Goal: Navigation & Orientation: Find specific page/section

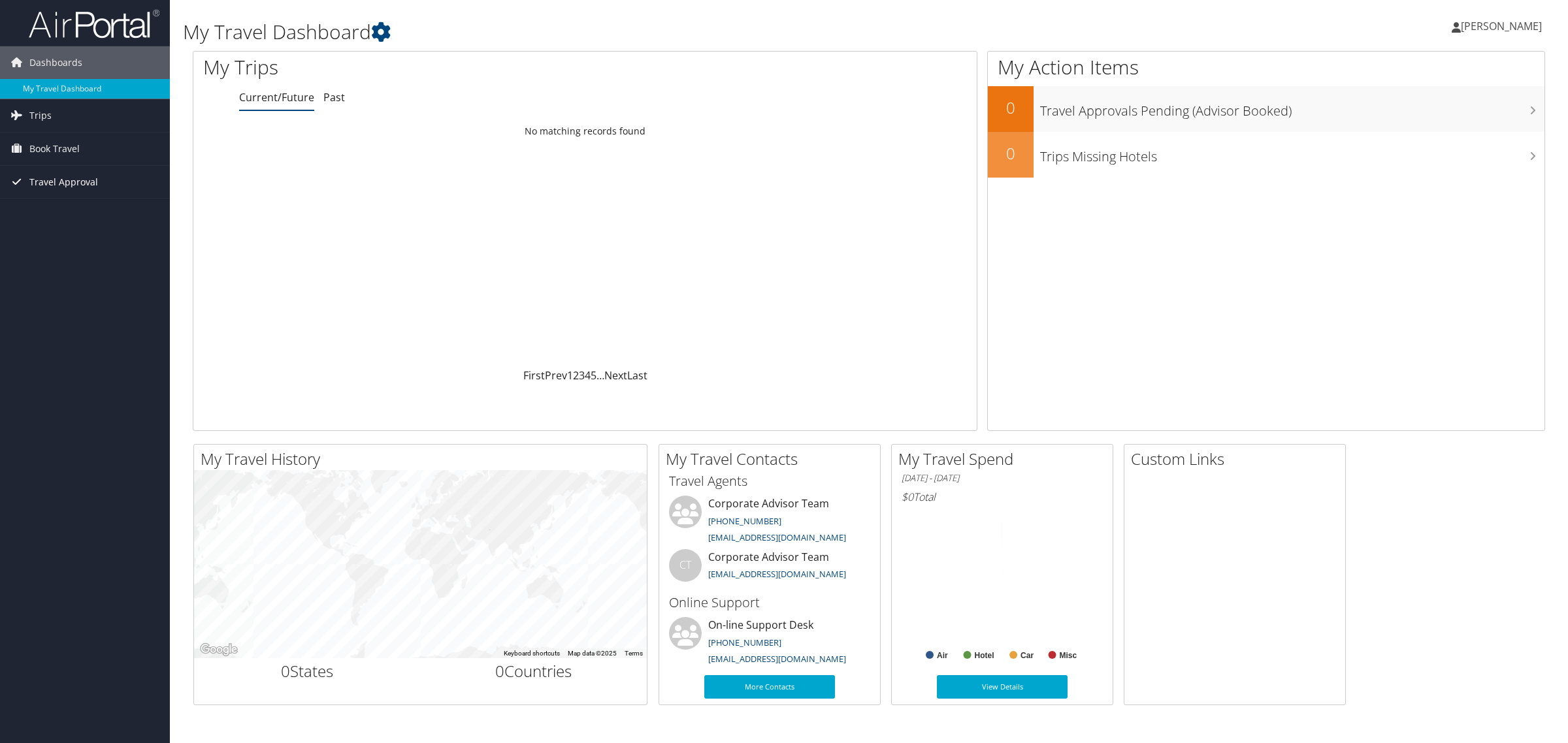
click at [18, 180] on icon at bounding box center [17, 182] width 20 height 20
click at [52, 363] on div "Dashboards My Travel Dashboard Trips Current/Future Trips Past Trips Trips Miss…" at bounding box center [784, 372] width 1568 height 743
click at [46, 109] on span "Trips" at bounding box center [41, 115] width 22 height 32
click at [34, 159] on link "Past Trips" at bounding box center [84, 161] width 170 height 20
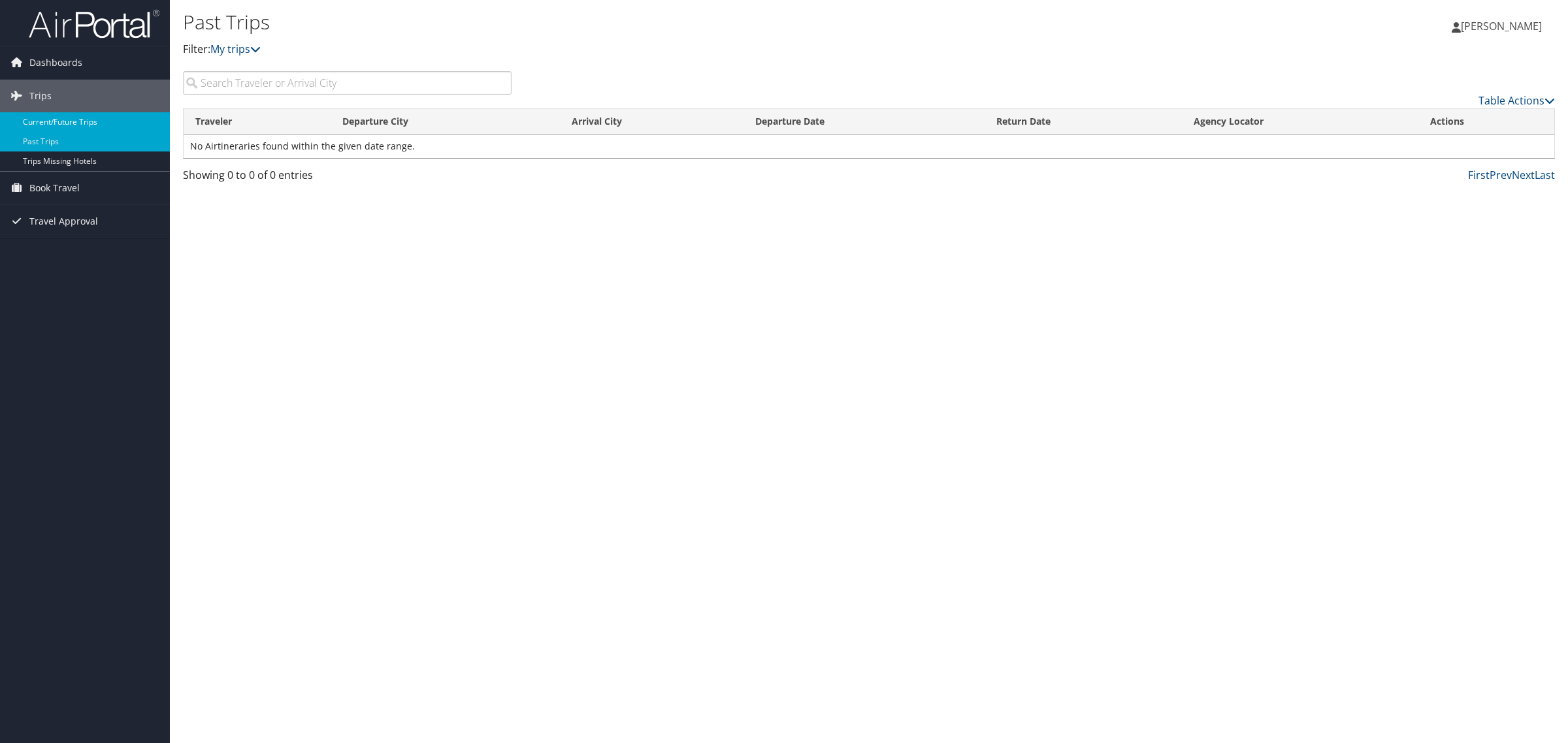
click at [44, 127] on link "Current/Future Trips" at bounding box center [84, 122] width 170 height 20
click at [1499, 27] on span "[PERSON_NAME]" at bounding box center [1501, 26] width 81 height 14
click at [1464, 114] on link "View Travel Profile" at bounding box center [1468, 116] width 146 height 22
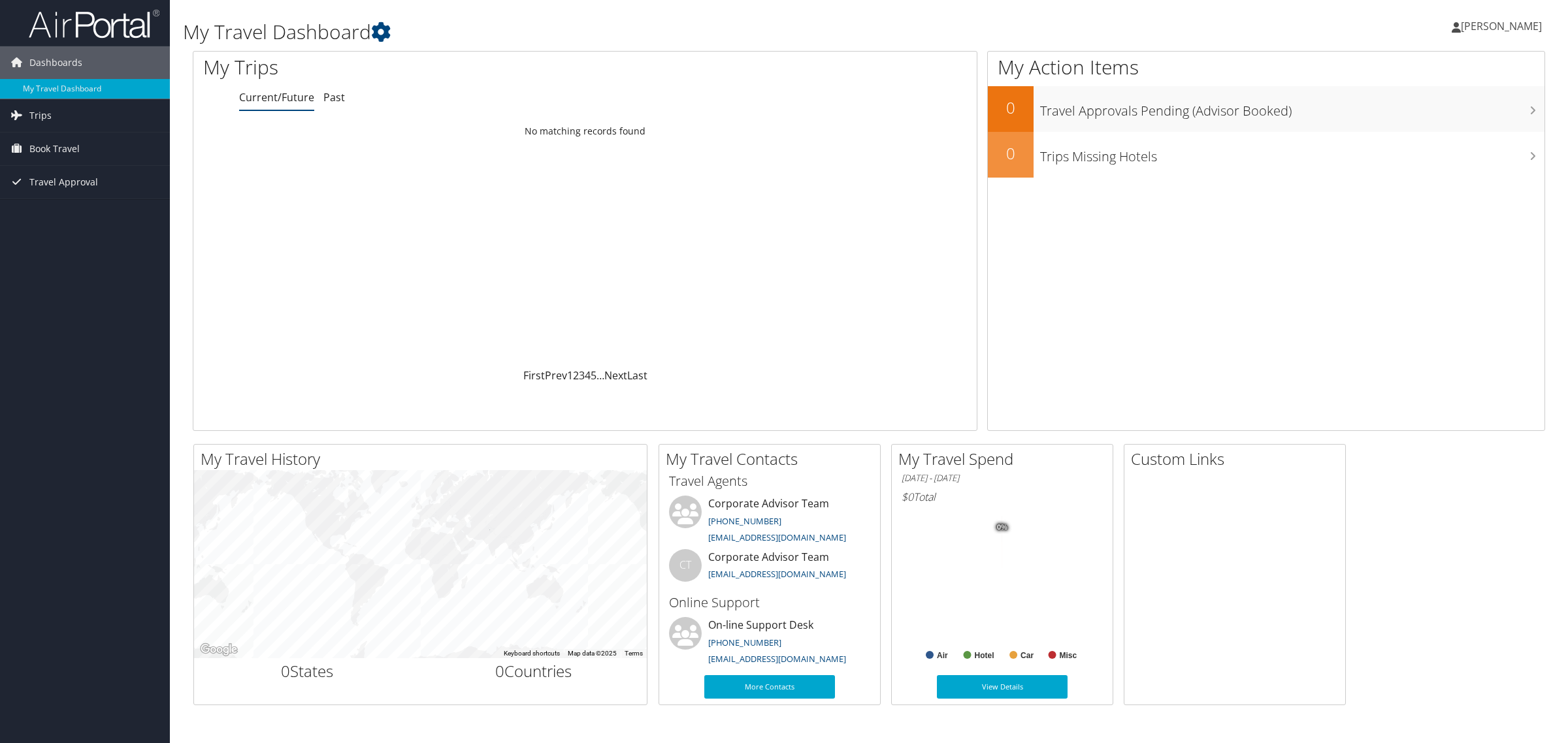
click at [1504, 30] on span "[PERSON_NAME]" at bounding box center [1501, 26] width 81 height 14
click at [1432, 226] on div "My Settings Travel Agency Contacts View Travel Profile Give Feedback Sign Out" at bounding box center [1468, 142] width 173 height 190
click at [1482, 27] on span "[PERSON_NAME]" at bounding box center [1501, 26] width 81 height 14
click at [1436, 220] on link "Sign Out" at bounding box center [1468, 213] width 146 height 22
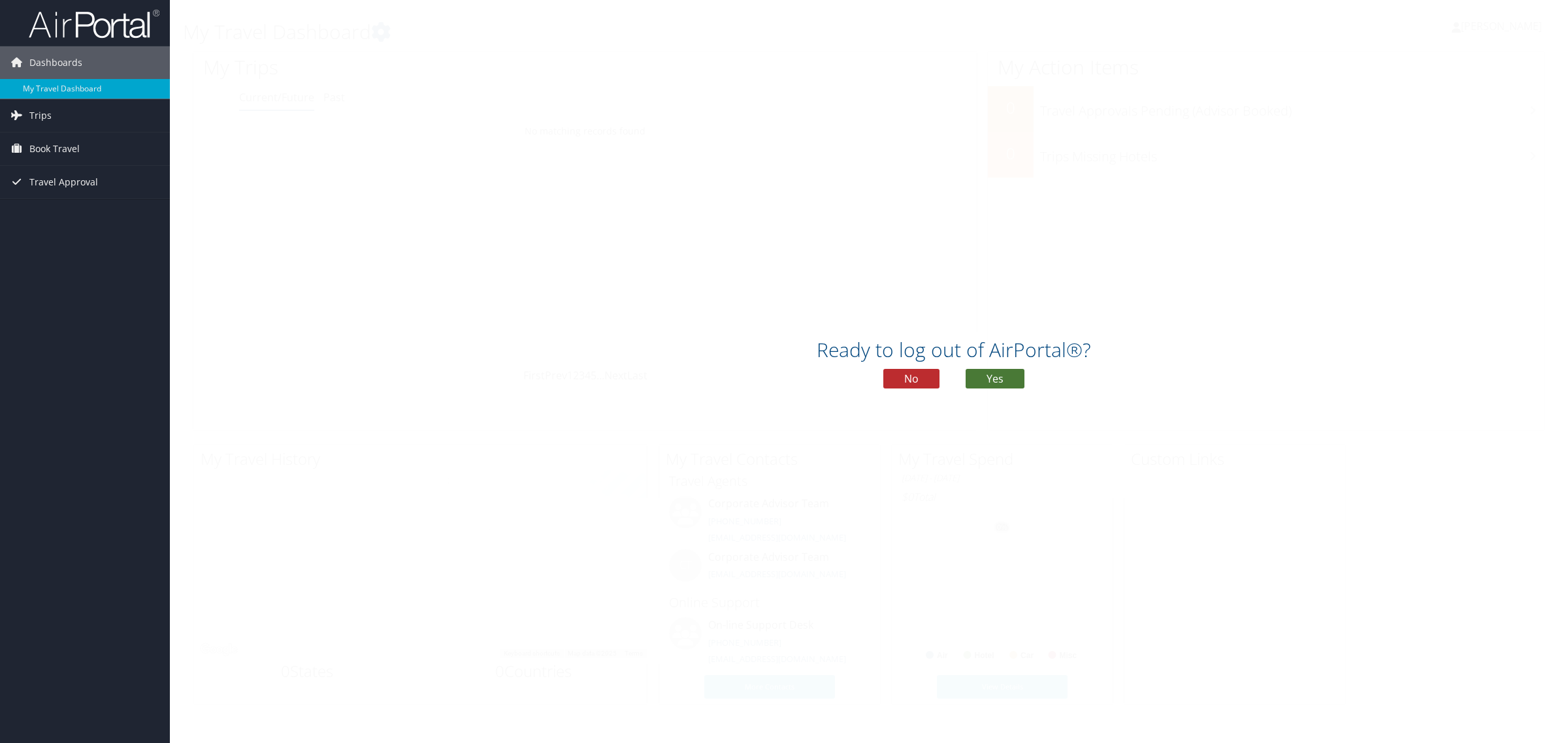
click at [998, 376] on button "Yes" at bounding box center [994, 379] width 59 height 20
